Goal: Information Seeking & Learning: Learn about a topic

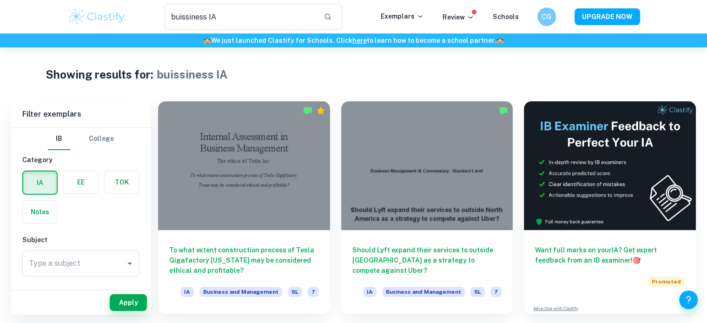
click at [95, 20] on img at bounding box center [96, 16] width 59 height 19
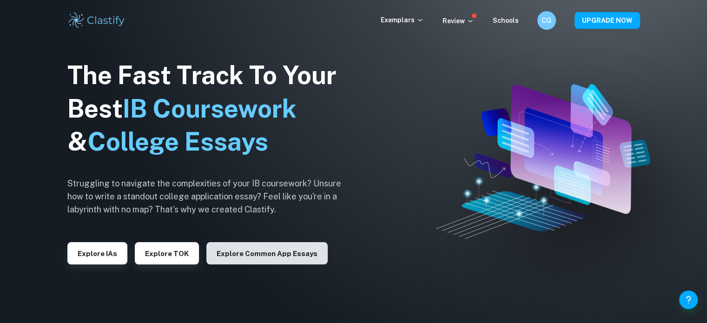
click at [284, 248] on button "Explore Common App essays" at bounding box center [266, 253] width 121 height 22
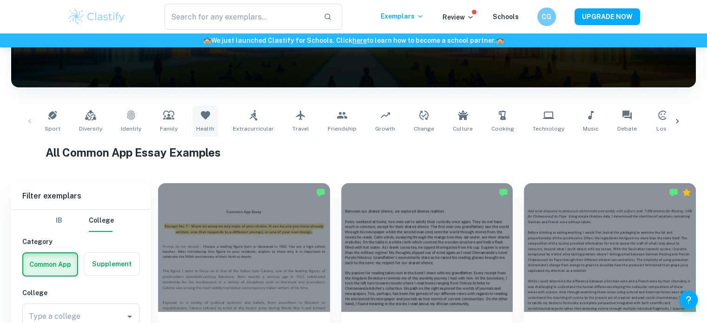
scroll to position [223, 0]
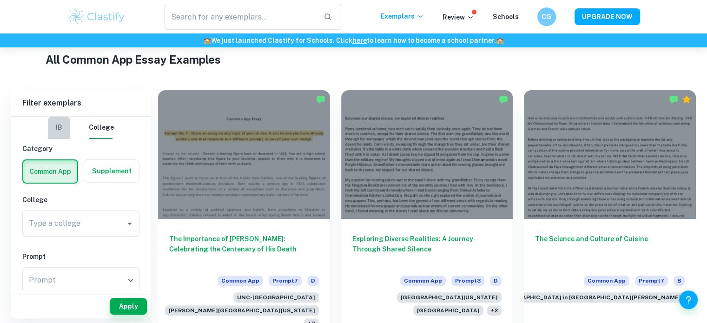
click at [58, 126] on button "IB" at bounding box center [59, 128] width 22 height 22
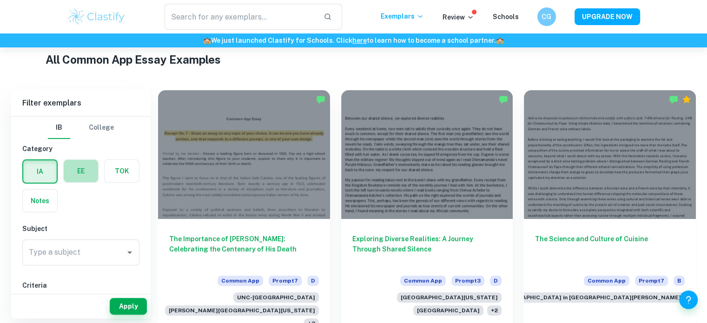
click at [87, 169] on label "button" at bounding box center [81, 171] width 34 height 22
click at [0, 0] on input "radio" at bounding box center [0, 0] width 0 height 0
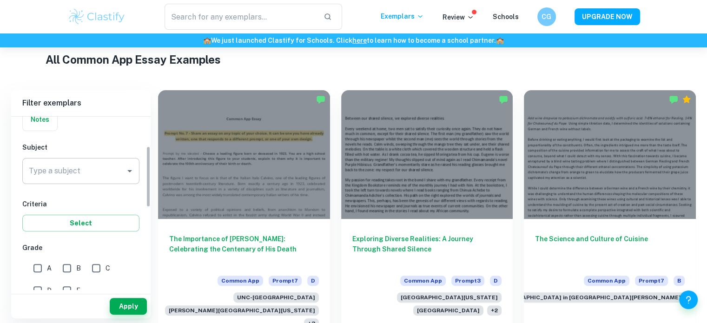
scroll to position [83, 0]
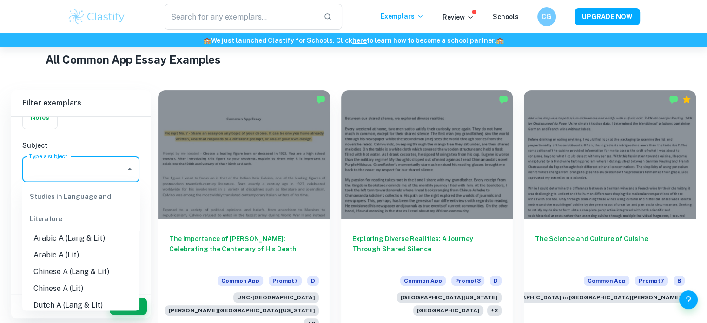
click at [102, 171] on input "Type a subject" at bounding box center [73, 169] width 95 height 18
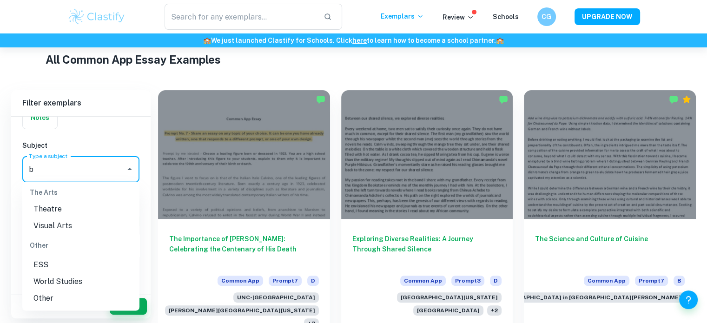
scroll to position [0, 0]
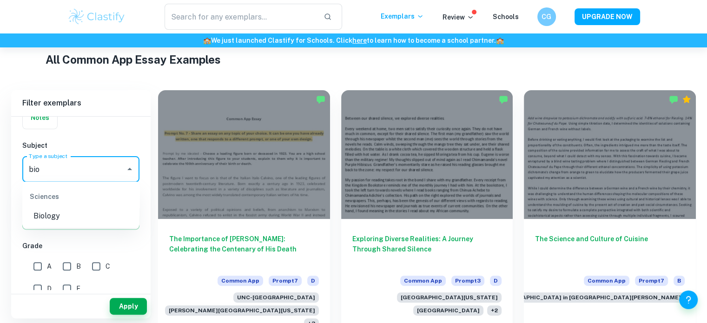
click at [65, 213] on li "Biology" at bounding box center [80, 215] width 117 height 17
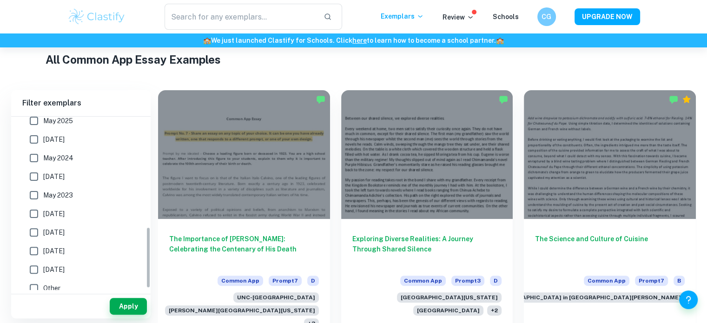
scroll to position [314, 0]
type input "Biology"
click at [125, 297] on div "Apply" at bounding box center [80, 306] width 139 height 24
click at [130, 308] on button "Apply" at bounding box center [128, 306] width 37 height 17
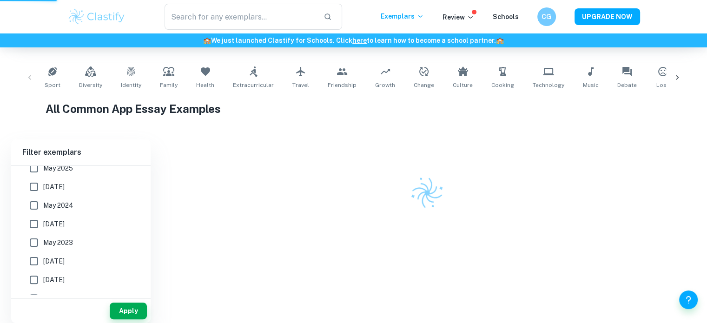
scroll to position [160, 0]
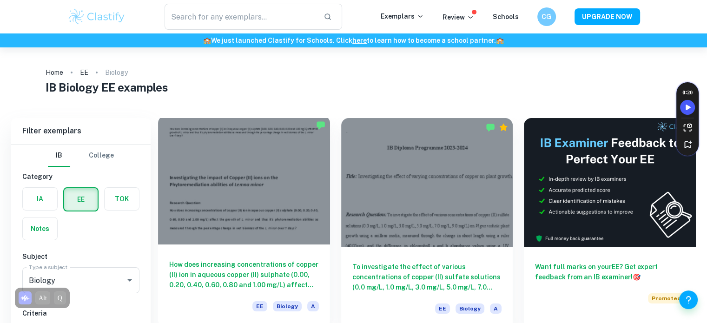
scroll to position [35, 0]
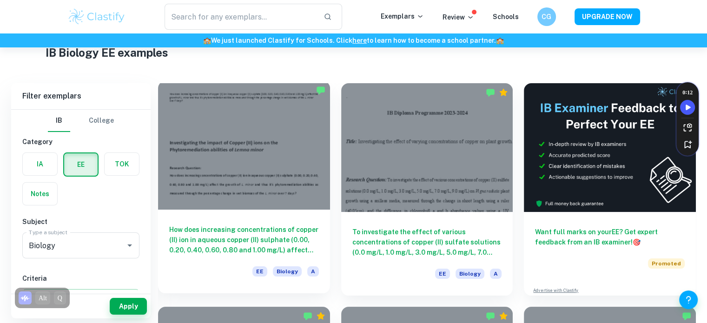
click at [292, 141] on div at bounding box center [244, 145] width 172 height 129
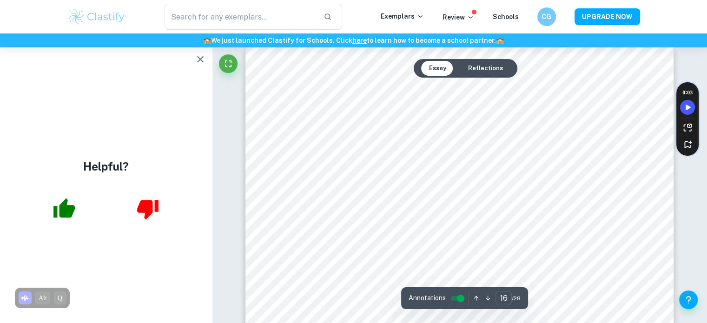
scroll to position [8666, 0]
click at [200, 59] on icon "button" at bounding box center [200, 59] width 7 height 7
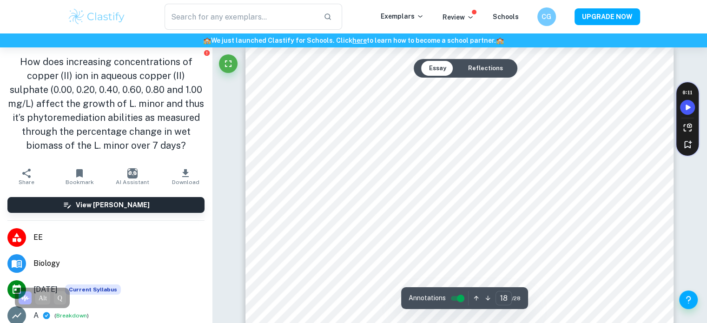
scroll to position [9787, 0]
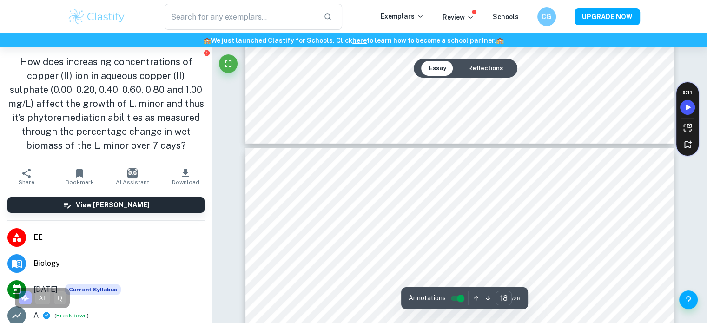
type input "19"
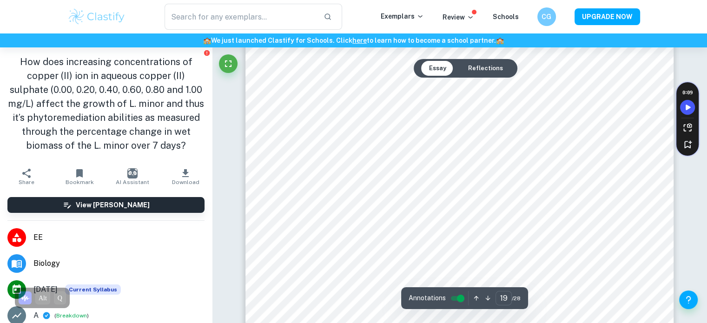
scroll to position [10527, 0]
click at [375, 175] on div at bounding box center [459, 171] width 297 height 28
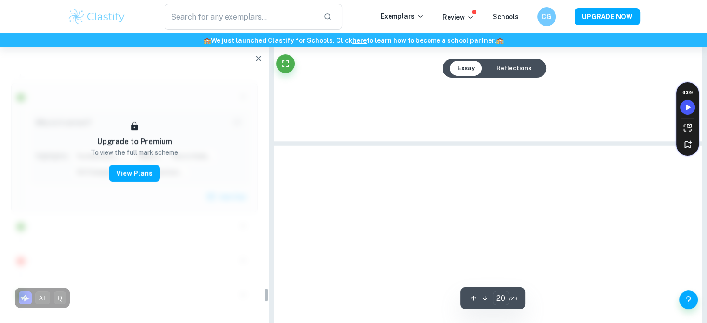
scroll to position [3580, 0]
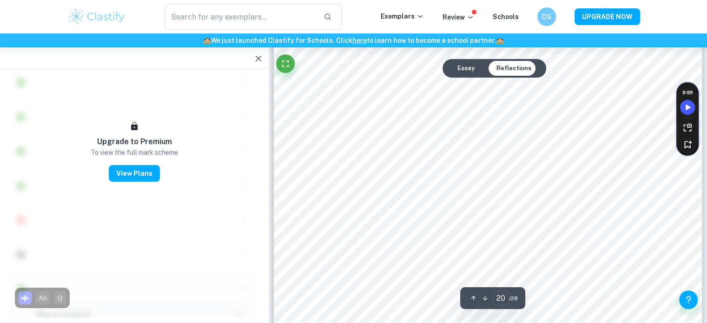
type input "19"
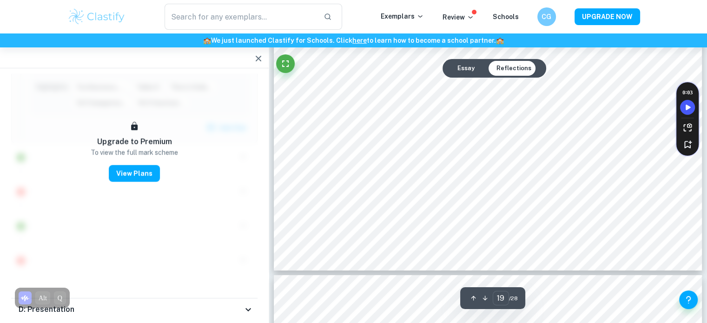
scroll to position [10397, 0]
click at [265, 59] on button "button" at bounding box center [258, 58] width 19 height 19
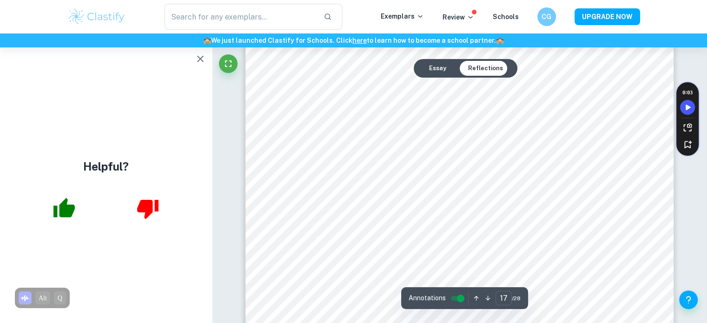
scroll to position [9226, 0]
type input "16"
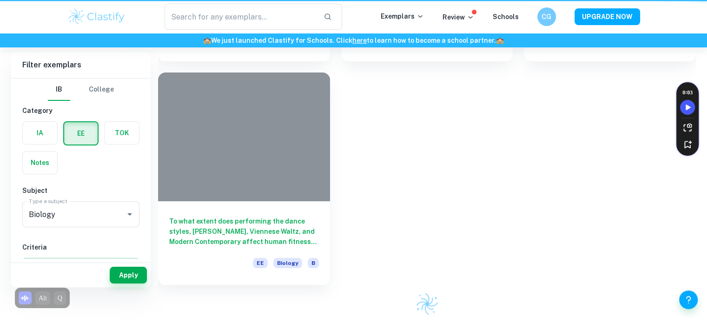
scroll to position [35, 0]
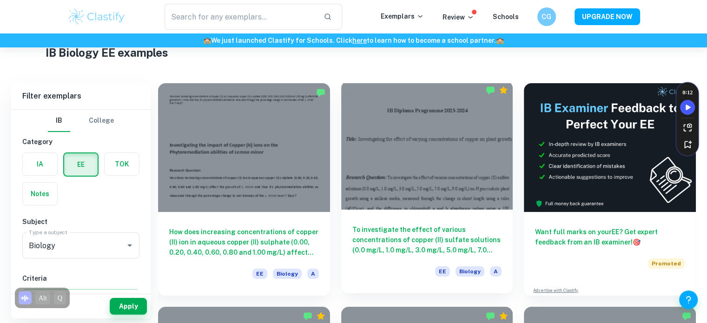
click at [423, 130] on div at bounding box center [427, 145] width 172 height 129
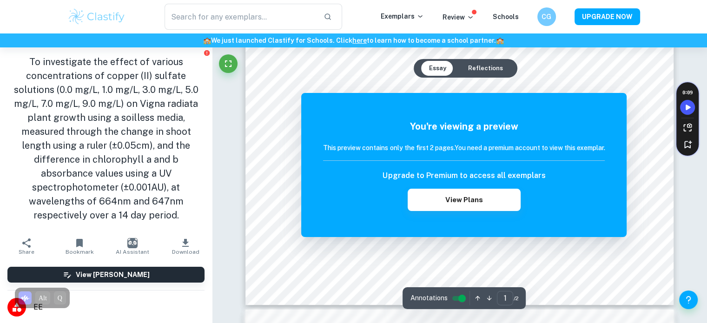
scroll to position [361, 0]
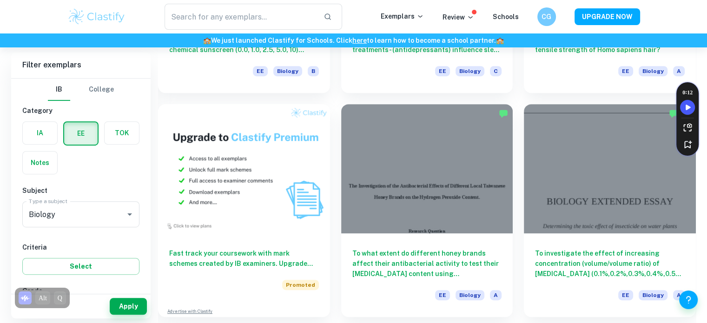
scroll to position [461, 0]
click at [234, 13] on input "text" at bounding box center [241, 17] width 152 height 26
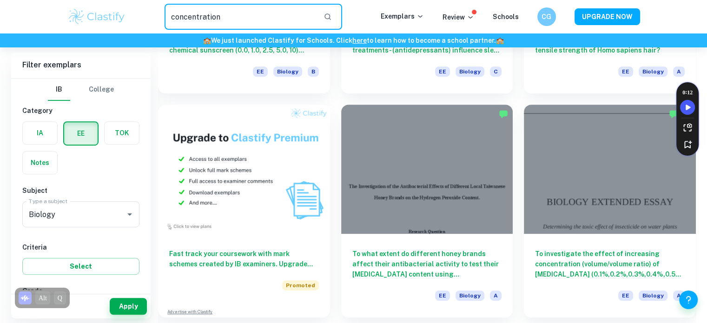
type input "concentration"
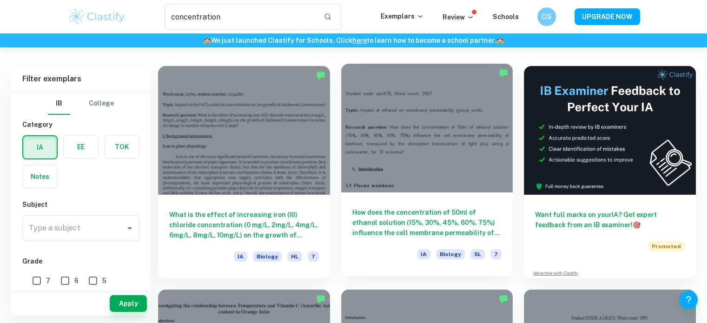
scroll to position [36, 0]
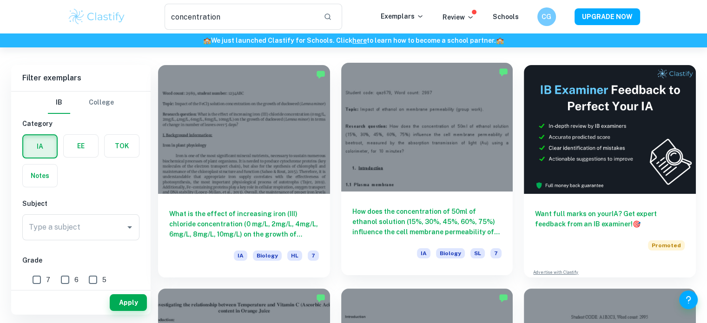
click at [414, 153] on div at bounding box center [427, 127] width 172 height 129
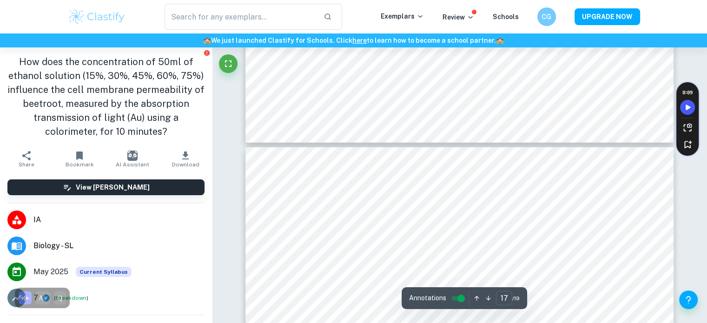
type input "16"
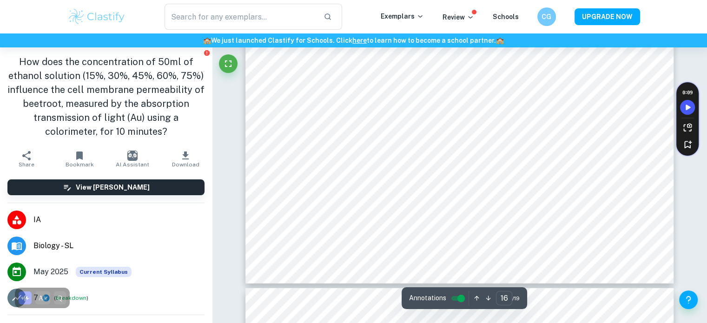
type input "concentration"
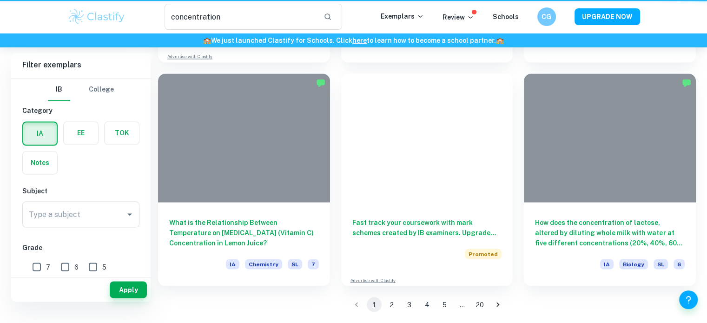
scroll to position [36, 0]
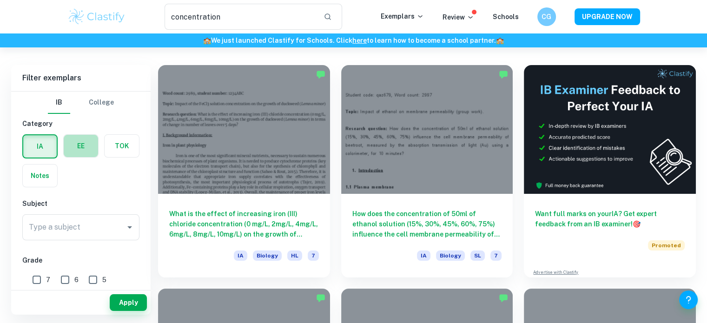
click at [91, 152] on label "button" at bounding box center [81, 146] width 34 height 22
click at [0, 0] on input "radio" at bounding box center [0, 0] width 0 height 0
click at [89, 152] on label "button" at bounding box center [80, 146] width 33 height 22
click at [0, 0] on input "radio" at bounding box center [0, 0] width 0 height 0
click at [85, 150] on label "button" at bounding box center [80, 146] width 33 height 22
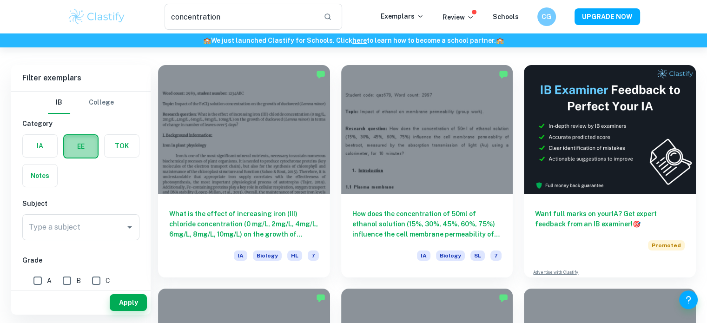
click at [0, 0] on input "radio" at bounding box center [0, 0] width 0 height 0
click at [29, 146] on label "button" at bounding box center [40, 146] width 34 height 22
click at [0, 0] on input "radio" at bounding box center [0, 0] width 0 height 0
click at [62, 144] on div "EE" at bounding box center [78, 144] width 41 height 30
click at [74, 147] on label "button" at bounding box center [81, 146] width 34 height 22
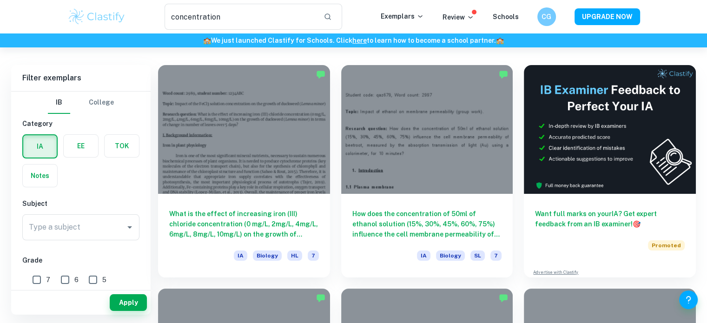
click at [0, 0] on input "radio" at bounding box center [0, 0] width 0 height 0
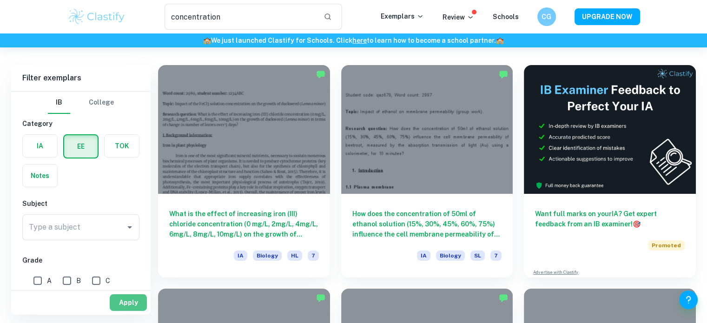
click at [133, 297] on button "Apply" at bounding box center [128, 302] width 37 height 17
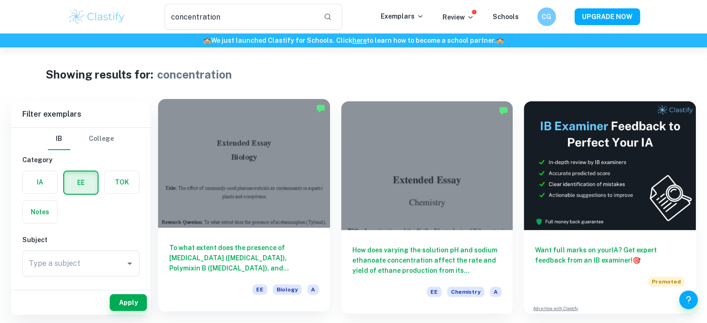
click at [290, 169] on div at bounding box center [244, 163] width 172 height 129
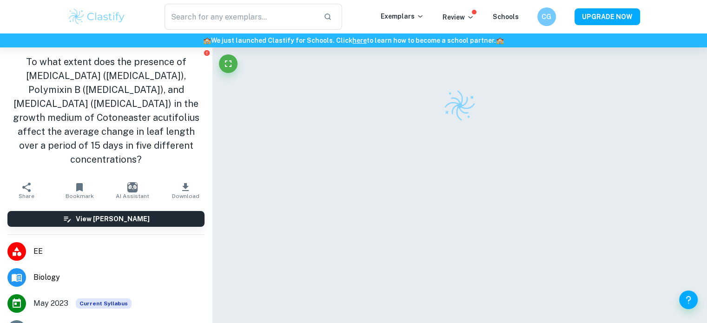
scroll to position [47, 0]
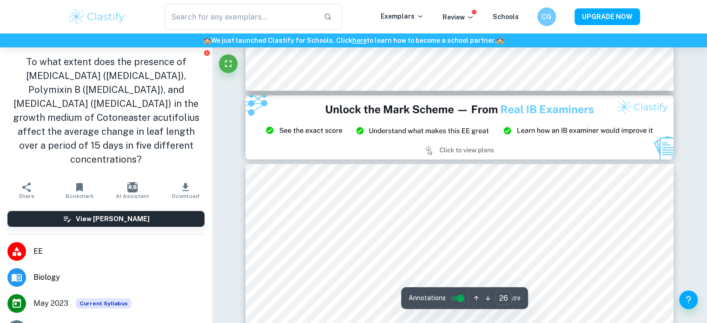
type input "27"
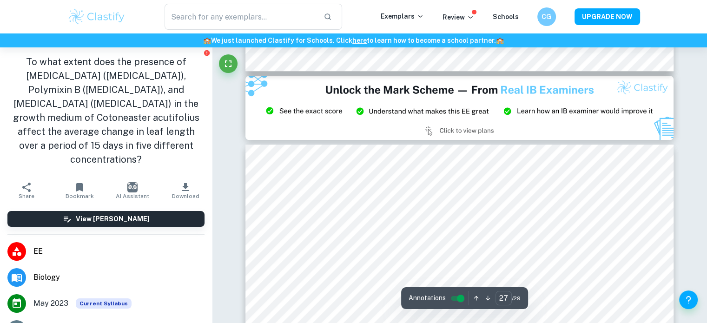
scroll to position [14783, 0]
type input "concentration"
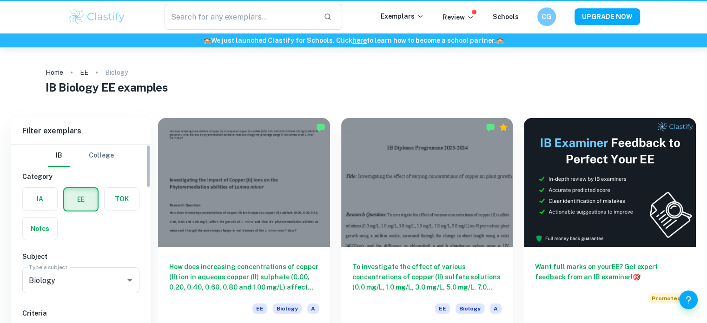
scroll to position [461, 0]
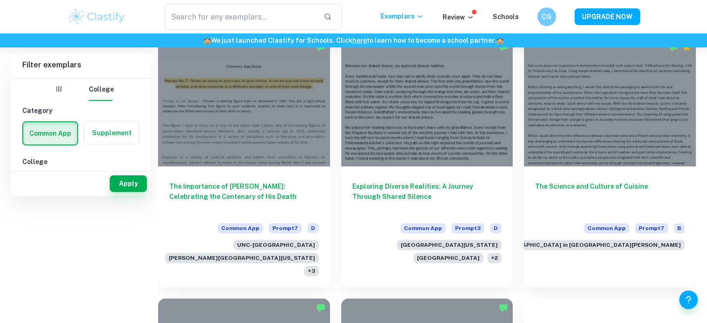
scroll to position [138, 0]
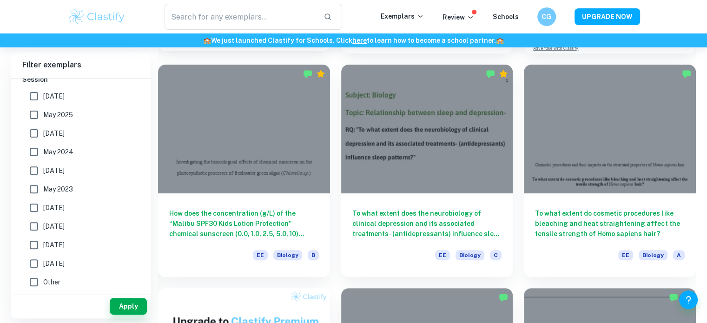
scroll to position [271, 0]
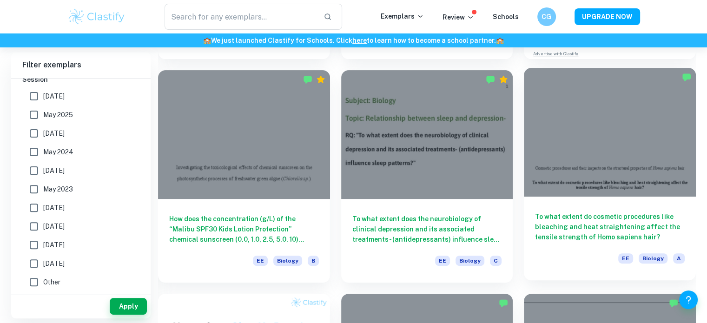
click at [630, 133] on div at bounding box center [610, 132] width 172 height 129
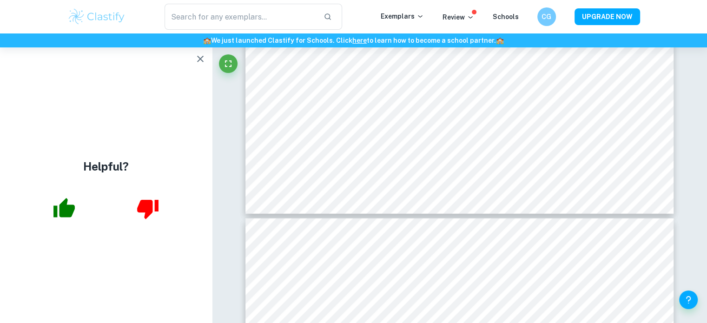
scroll to position [16807, 0]
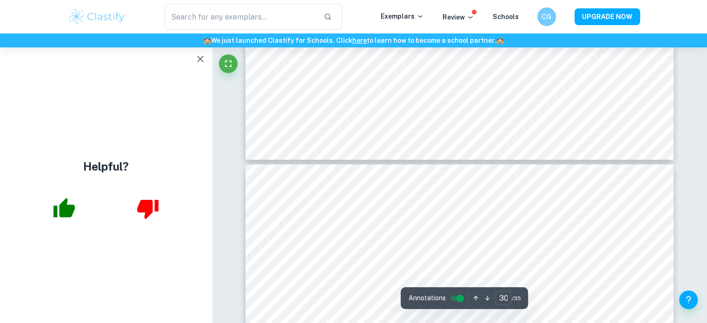
type input "31"
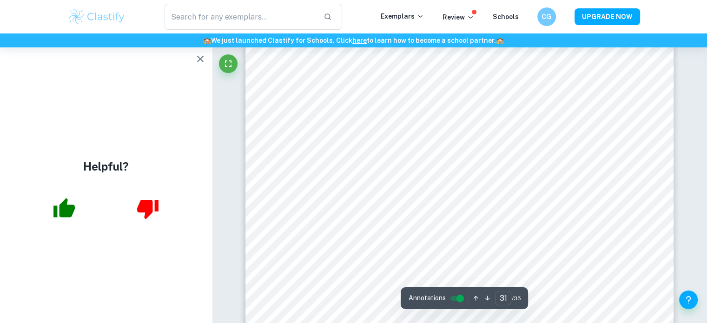
scroll to position [17032, 0]
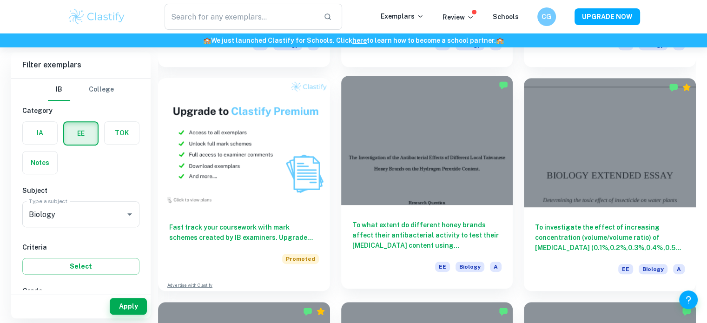
scroll to position [489, 0]
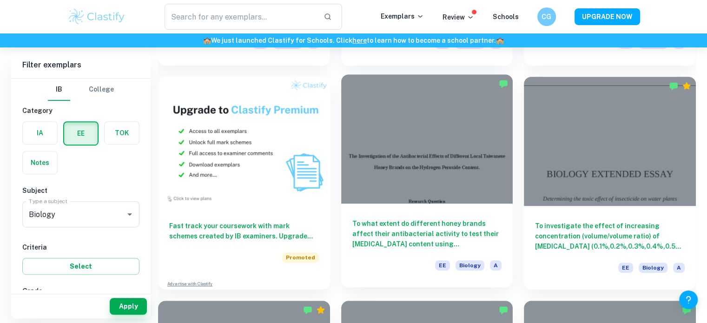
click at [479, 160] on div at bounding box center [427, 138] width 172 height 129
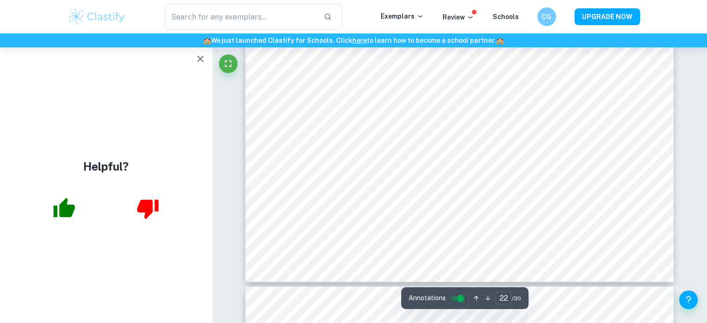
scroll to position [12447, 0]
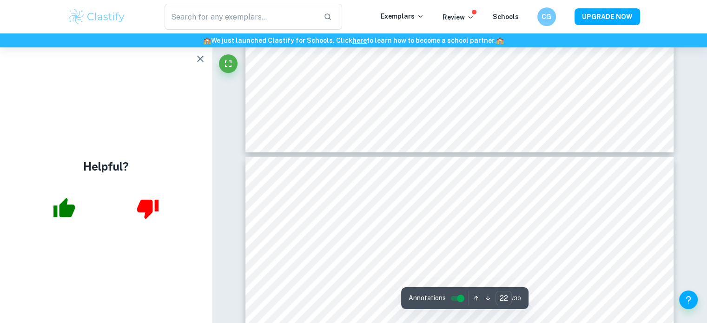
type input "23"
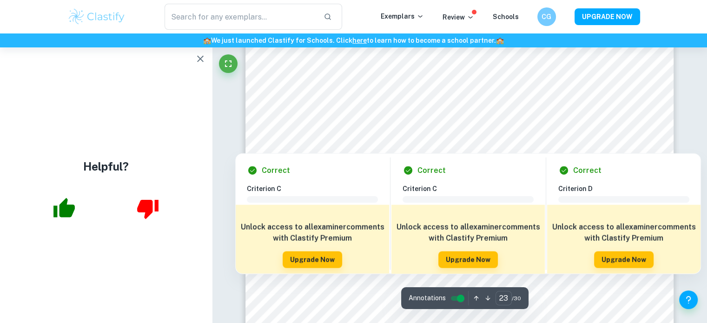
scroll to position [12762, 0]
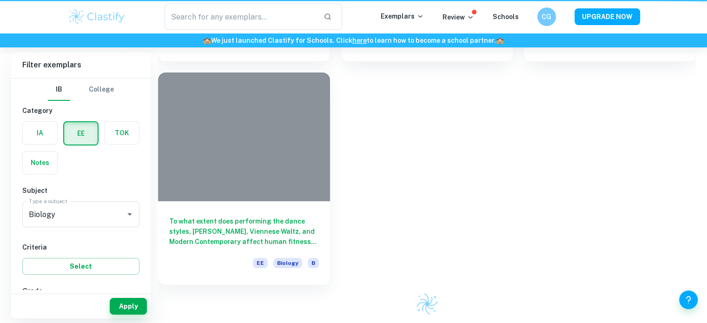
scroll to position [489, 0]
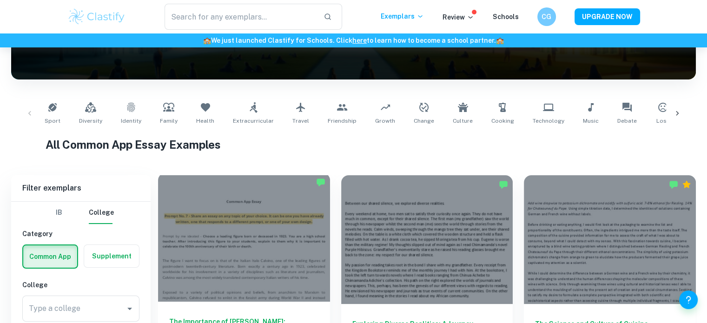
scroll to position [244, 0]
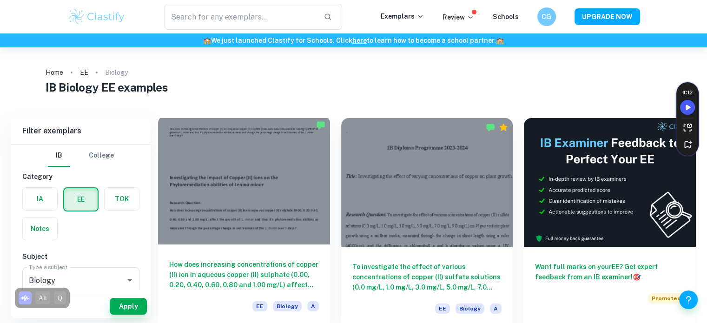
click at [250, 208] on div at bounding box center [244, 180] width 172 height 129
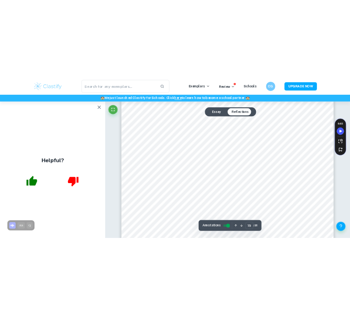
scroll to position [10526, 0]
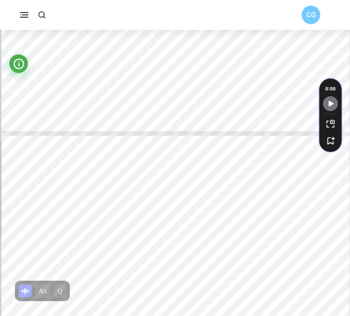
type input "19"
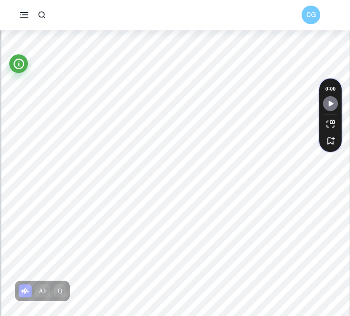
scroll to position [8549, 0]
drag, startPoint x: 125, startPoint y: 222, endPoint x: 265, endPoint y: 13, distance: 251.9
click at [174, 217] on div at bounding box center [215, 222] width 297 height 28
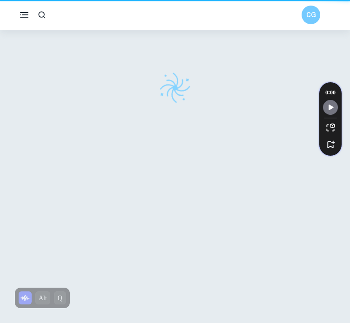
scroll to position [30, 0]
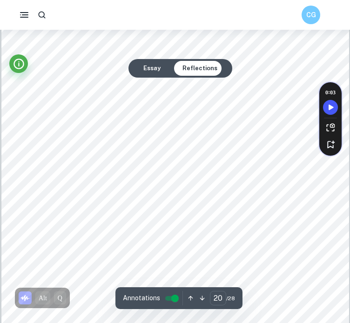
type input "19"
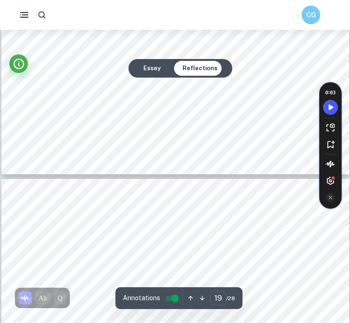
scroll to position [8595, 0]
